Goal: Information Seeking & Learning: Learn about a topic

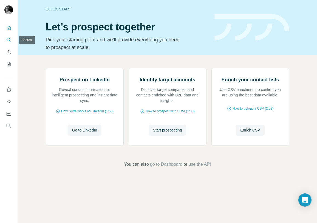
click at [8, 42] on icon "Search" at bounding box center [8, 39] width 5 height 5
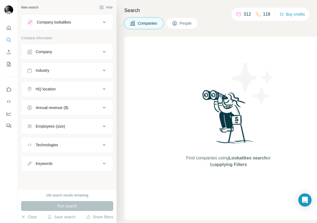
click at [191, 25] on span "People" at bounding box center [185, 23] width 13 height 5
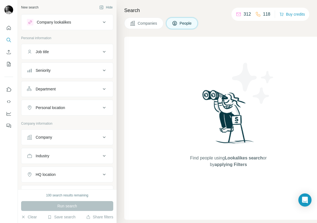
click at [213, 142] on img at bounding box center [228, 118] width 57 height 61
click at [60, 31] on div "Company lookalikes Personal information Job title Seniority Department Personal…" at bounding box center [67, 135] width 92 height 243
click at [51, 24] on div "Company lookalikes" at bounding box center [54, 21] width 34 height 5
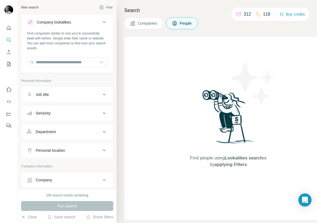
click at [51, 24] on div "Company lookalikes" at bounding box center [54, 21] width 34 height 5
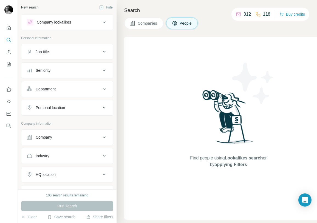
click at [51, 24] on div "Company lookalikes" at bounding box center [54, 21] width 34 height 5
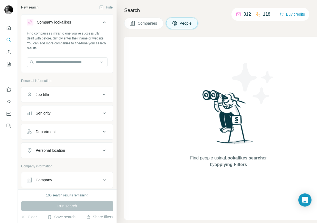
click at [92, 25] on div "Company lookalikes" at bounding box center [64, 22] width 74 height 7
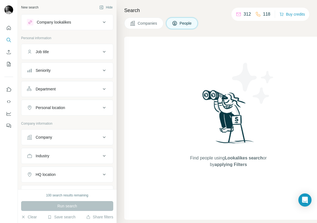
click at [31, 7] on div "New search" at bounding box center [29, 7] width 17 height 5
click at [39, 50] on div "Job title" at bounding box center [42, 51] width 13 height 5
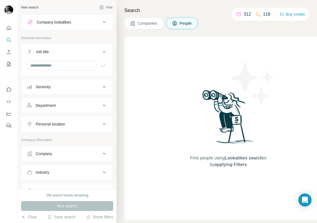
click at [39, 50] on div "Job title" at bounding box center [42, 51] width 13 height 5
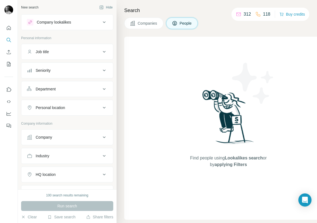
click at [46, 48] on button "Job title" at bounding box center [66, 51] width 91 height 13
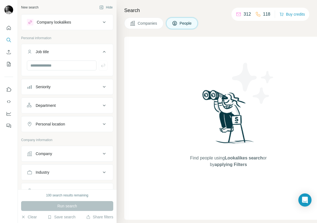
click at [46, 48] on button "Job title" at bounding box center [66, 52] width 91 height 15
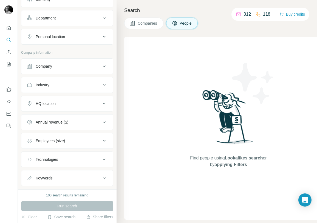
scroll to position [83, 0]
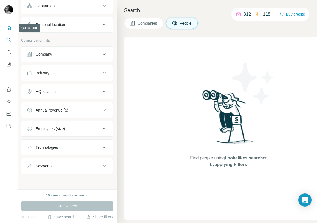
click at [8, 28] on icon "Quick start" at bounding box center [8, 27] width 5 height 5
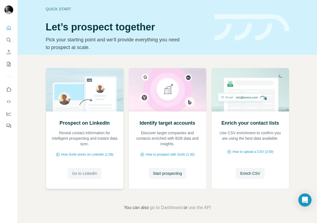
click at [83, 170] on button "Go to LinkedIn" at bounding box center [85, 173] width 34 height 11
click at [10, 93] on button "Use Surfe on LinkedIn" at bounding box center [8, 90] width 9 height 10
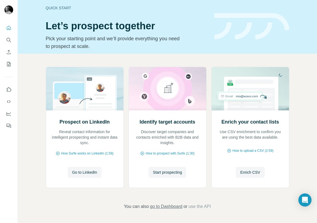
click at [175, 207] on span "go to Dashboard" at bounding box center [166, 206] width 32 height 7
click at [171, 209] on span "go to Dashboard" at bounding box center [166, 206] width 32 height 7
